Goal: Task Accomplishment & Management: Manage account settings

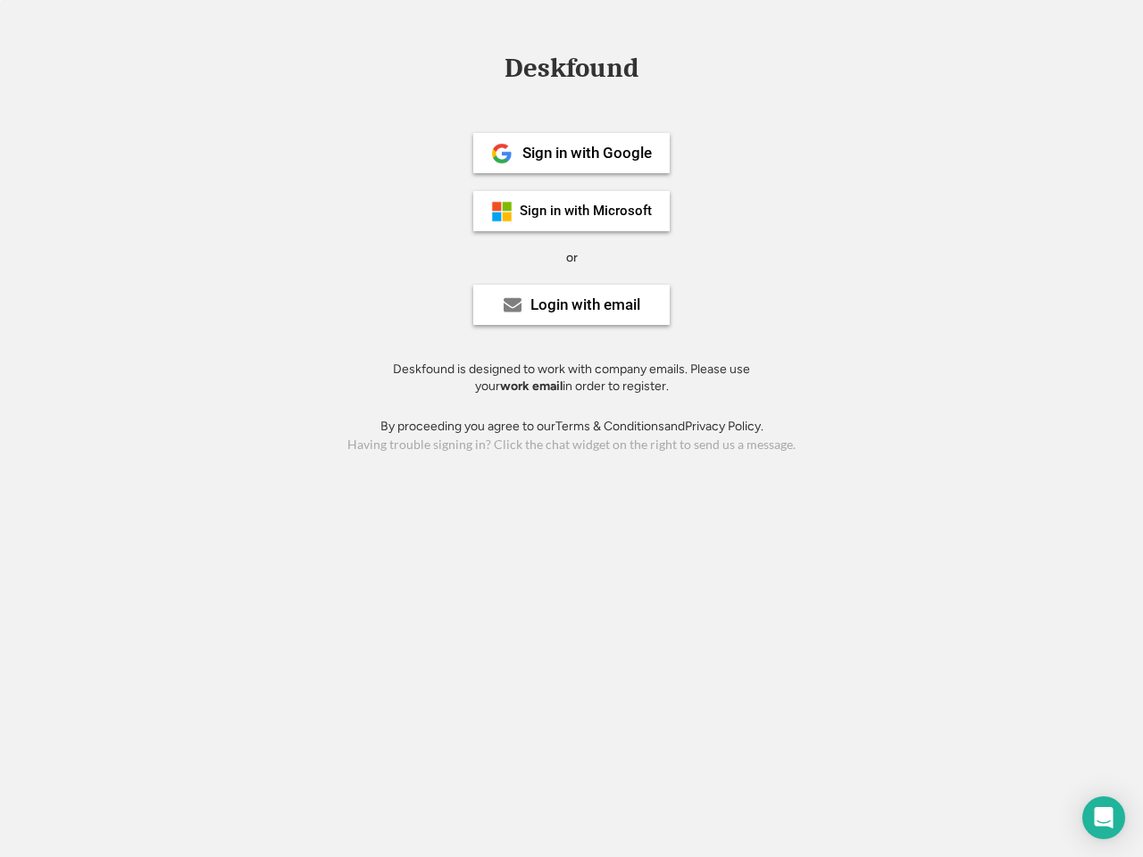
click at [571, 255] on div "or" at bounding box center [572, 258] width 12 height 18
click at [571, 71] on div "Deskfound" at bounding box center [572, 68] width 152 height 28
click at [488, 67] on div "Deskfound" at bounding box center [571, 71] width 1143 height 34
click at [571, 71] on div "Deskfound" at bounding box center [572, 68] width 152 height 28
click at [571, 257] on div "or" at bounding box center [572, 258] width 12 height 18
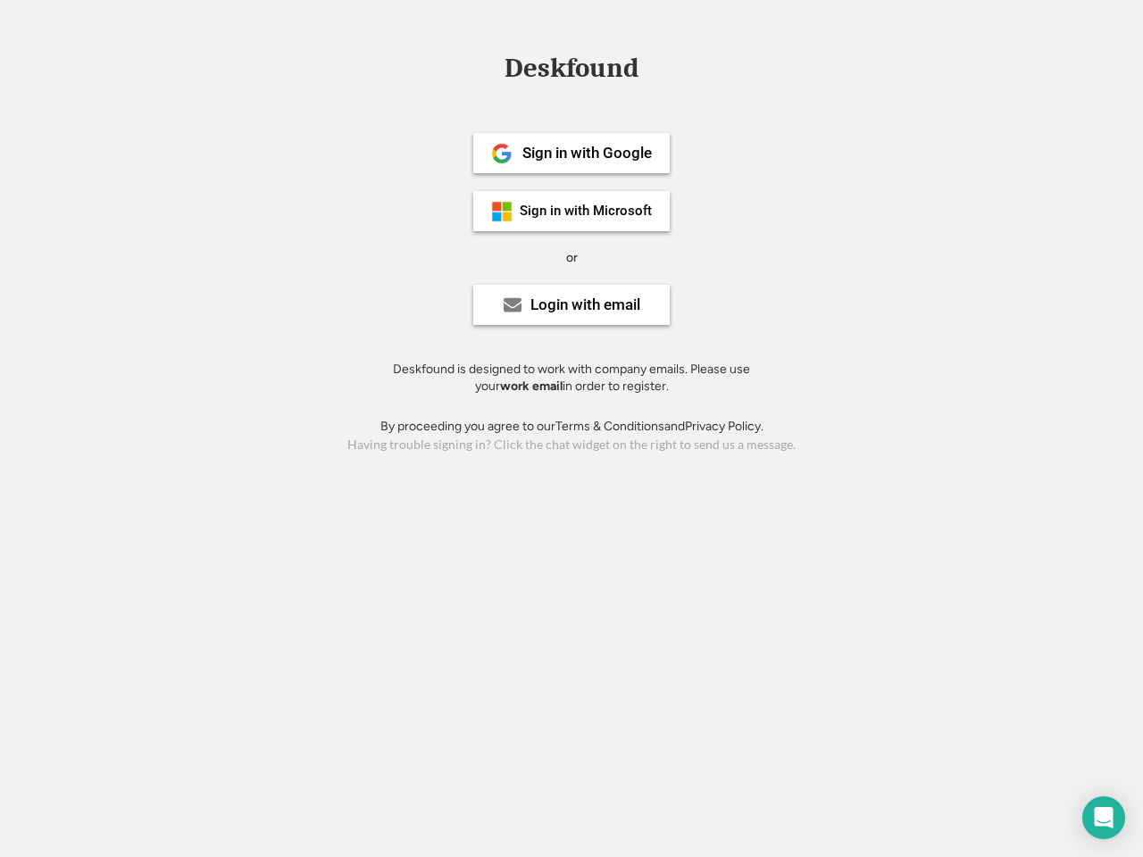
click at [571, 153] on div "Sign in with Google" at bounding box center [586, 153] width 129 height 15
click at [587, 153] on div "Sign in with Google" at bounding box center [586, 153] width 129 height 15
click at [502, 154] on img at bounding box center [501, 153] width 21 height 21
click at [571, 211] on div "Sign in with Microsoft" at bounding box center [586, 210] width 132 height 13
click at [587, 211] on div "Sign in with Microsoft" at bounding box center [586, 210] width 132 height 13
